Goal: Find specific page/section: Find specific page/section

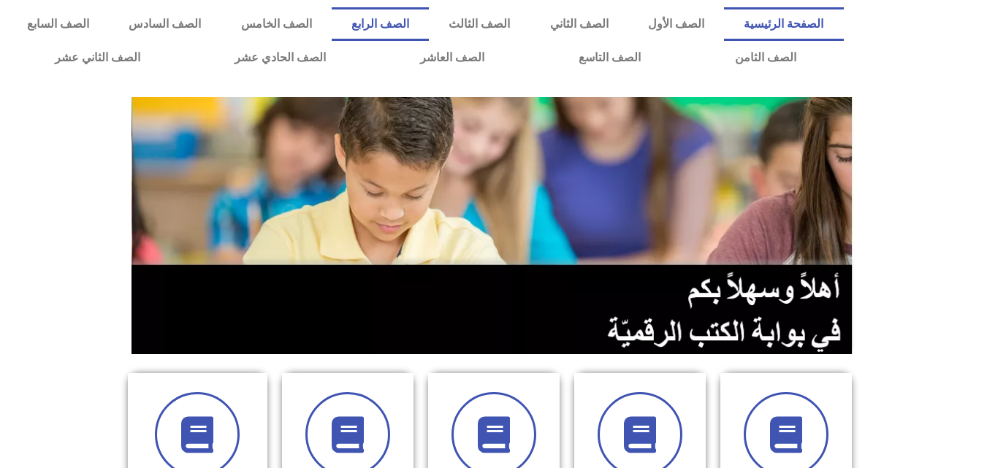
click at [429, 25] on link "الصف الرابع" at bounding box center [380, 24] width 97 height 34
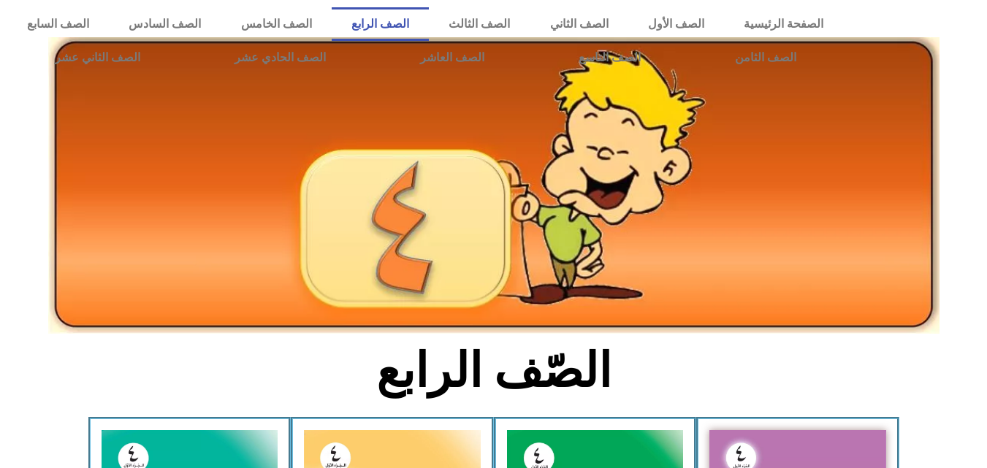
drag, startPoint x: 967, startPoint y: 433, endPoint x: 993, endPoint y: 460, distance: 37.7
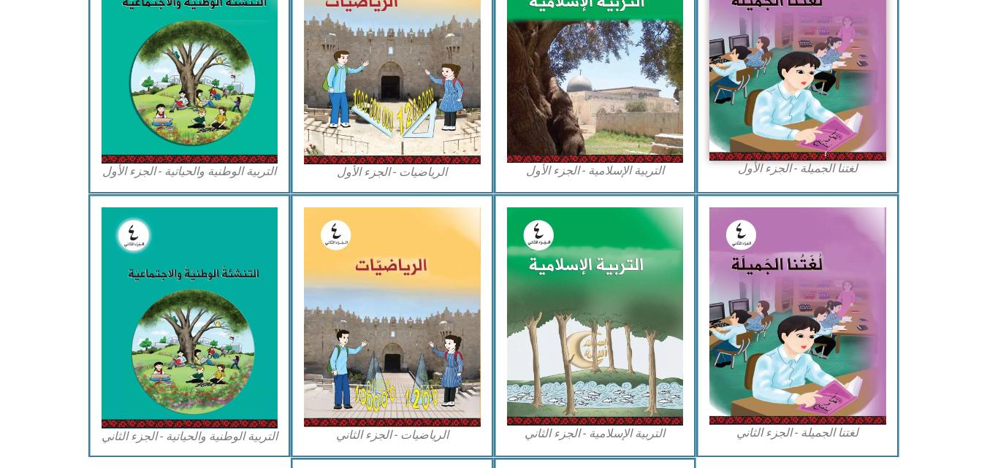
scroll to position [389, 0]
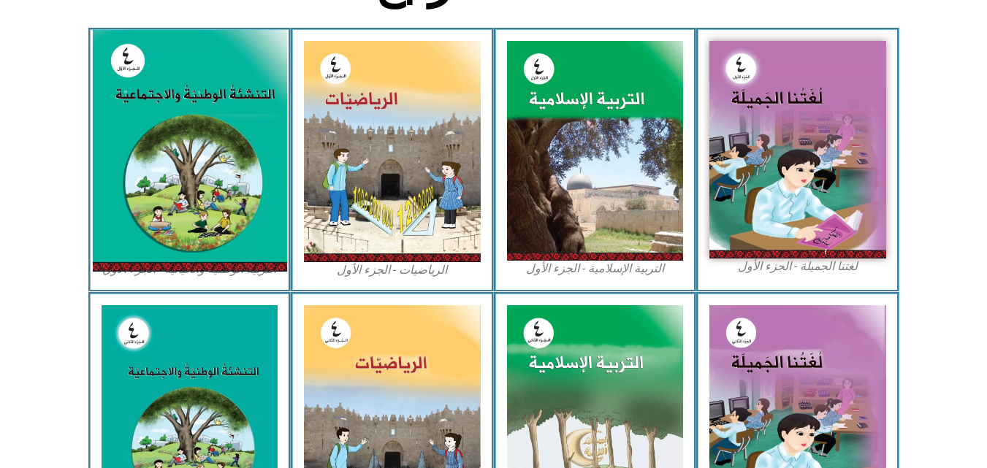
click at [163, 196] on img at bounding box center [189, 151] width 194 height 242
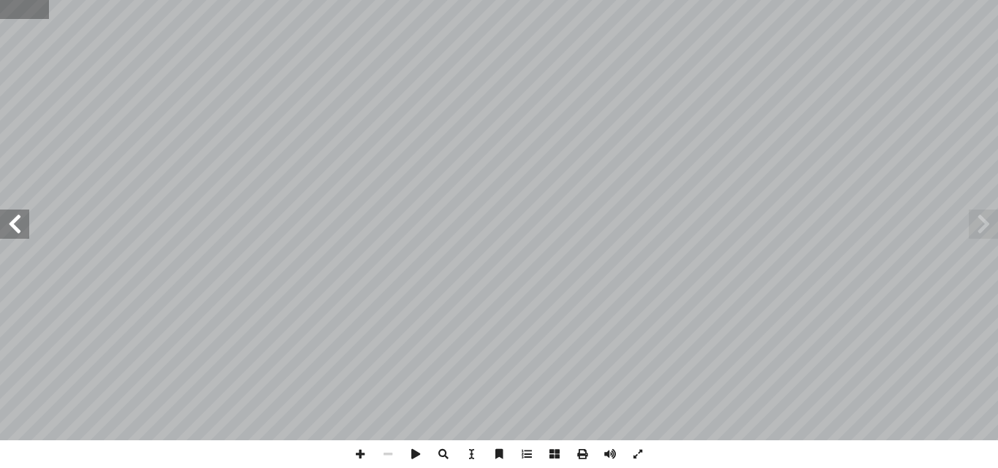
click at [15, 6] on input "text" at bounding box center [24, 9] width 49 height 19
type input "**"
click at [18, 238] on span at bounding box center [14, 224] width 29 height 29
